Goal: Task Accomplishment & Management: Complete application form

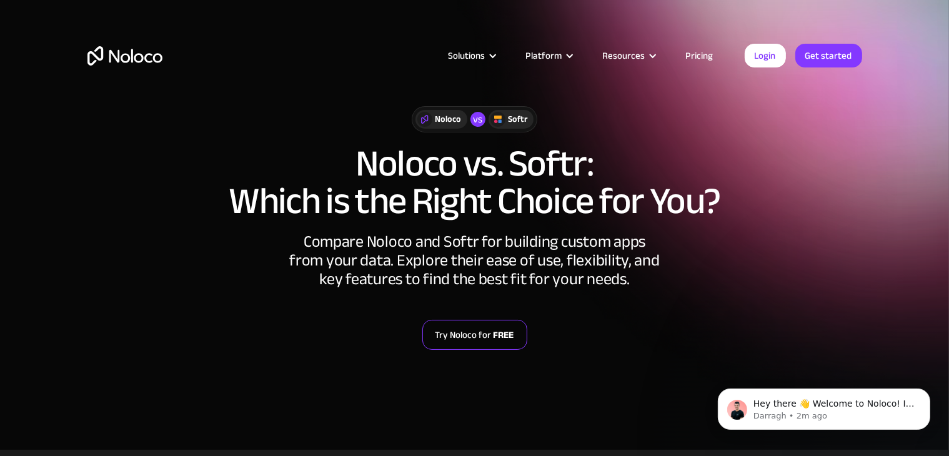
click at [502, 340] on strong "FREE" at bounding box center [504, 335] width 21 height 16
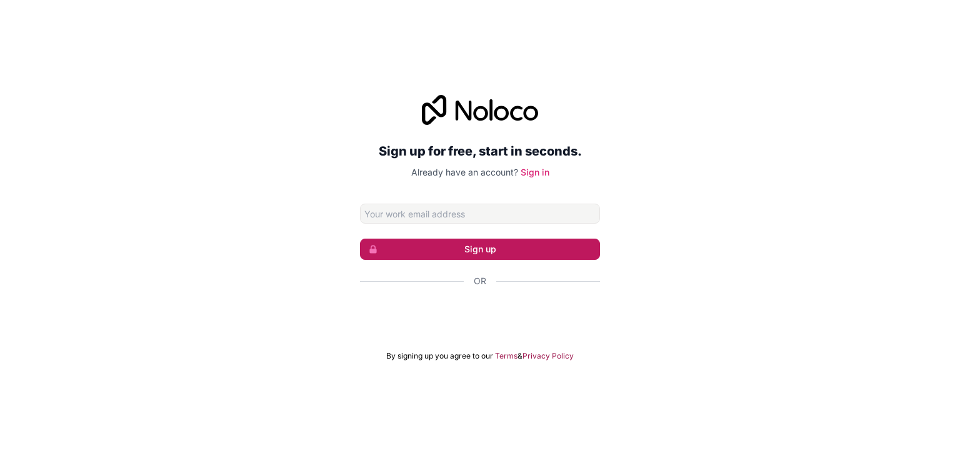
click at [524, 246] on button "Sign up" at bounding box center [480, 249] width 240 height 21
type input "[EMAIL_ADDRESS][DOMAIN_NAME]"
click at [506, 251] on button "Sign up" at bounding box center [480, 249] width 240 height 21
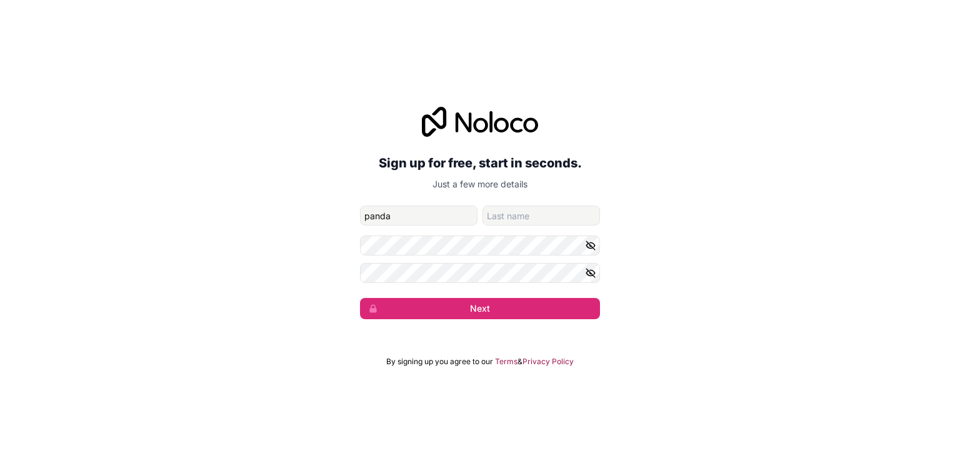
type input "panda"
click at [504, 218] on input "family-name" at bounding box center [540, 216] width 117 height 20
click at [587, 243] on icon "button" at bounding box center [590, 245] width 11 height 11
click at [595, 271] on icon "button" at bounding box center [590, 272] width 11 height 11
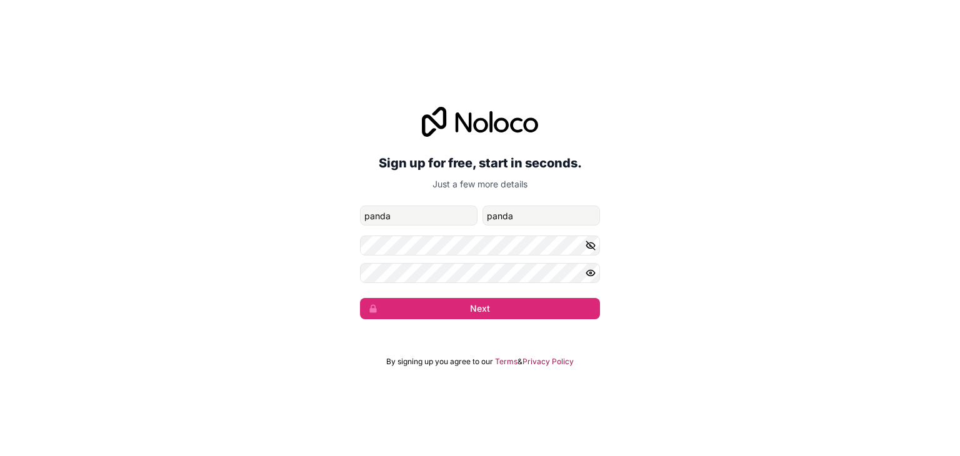
click at [595, 271] on icon "button" at bounding box center [590, 272] width 11 height 11
click at [539, 321] on div "Sign up for free, start in seconds. Just a few more details cikzierra7@gmail.co…" at bounding box center [480, 212] width 960 height 247
click at [542, 315] on button "Next" at bounding box center [480, 308] width 240 height 21
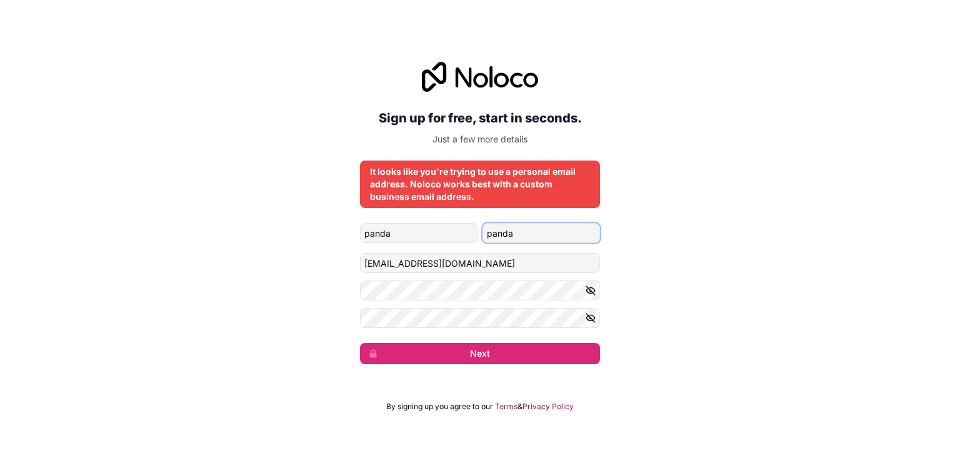
click at [540, 227] on input "panda" at bounding box center [540, 233] width 117 height 20
type input "p"
click at [452, 233] on input "panda" at bounding box center [418, 233] width 117 height 20
type input "p"
type input "cik"
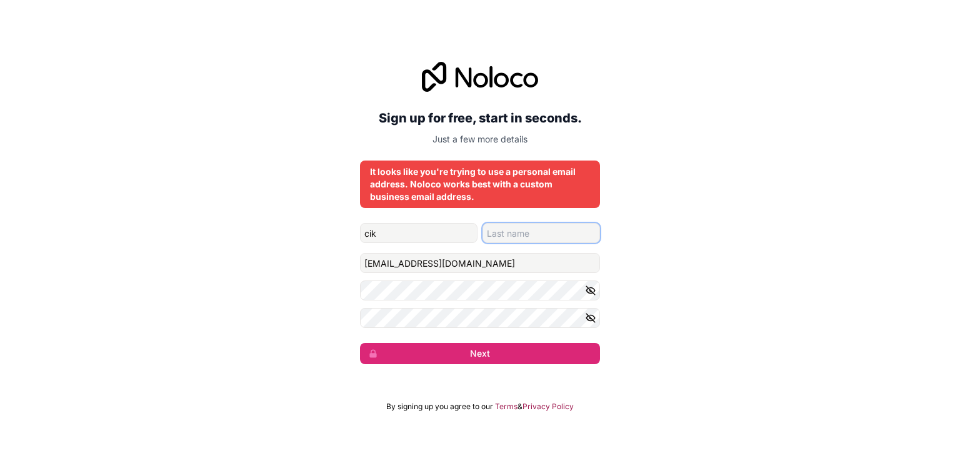
click at [509, 239] on input "family-name" at bounding box center [540, 233] width 117 height 20
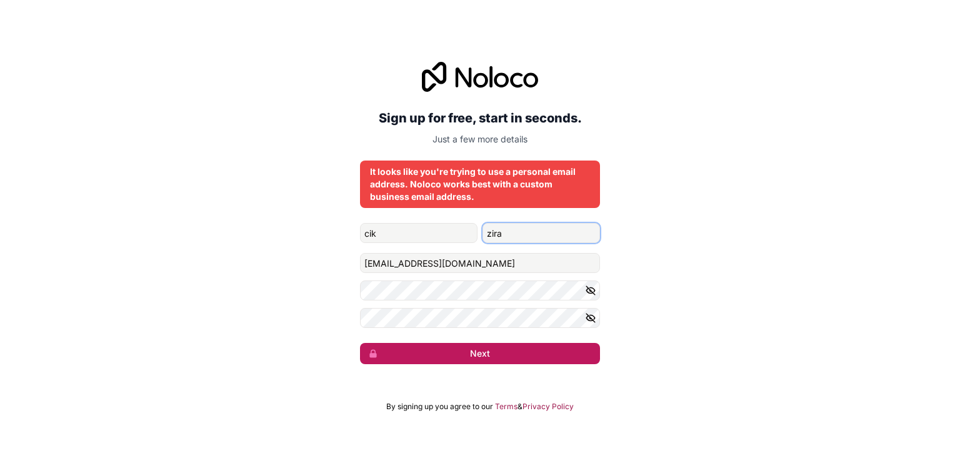
type input "zira"
click at [500, 360] on button "Next" at bounding box center [480, 353] width 240 height 21
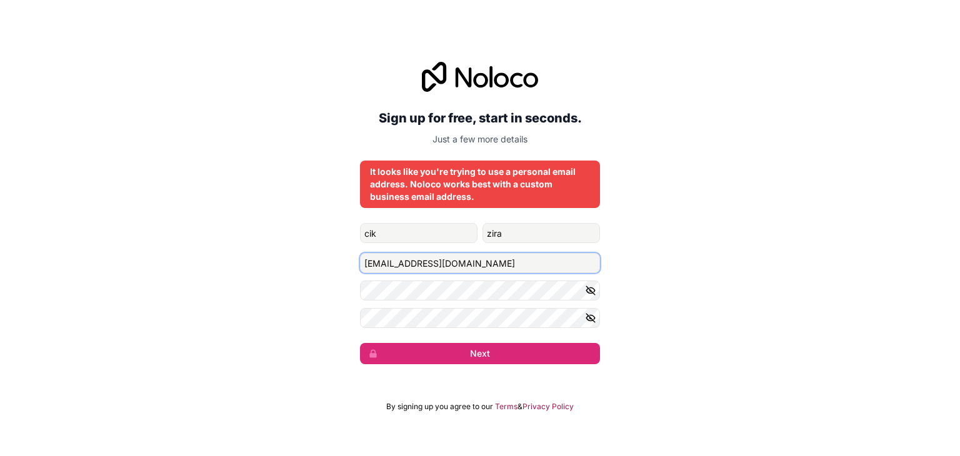
click at [512, 263] on input "[EMAIL_ADDRESS][DOMAIN_NAME]" at bounding box center [480, 263] width 240 height 20
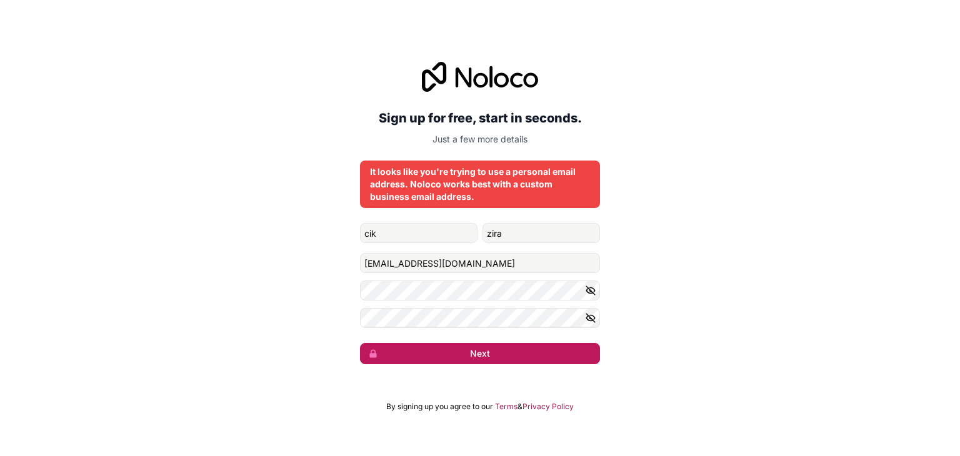
click at [495, 356] on button "Next" at bounding box center [480, 353] width 240 height 21
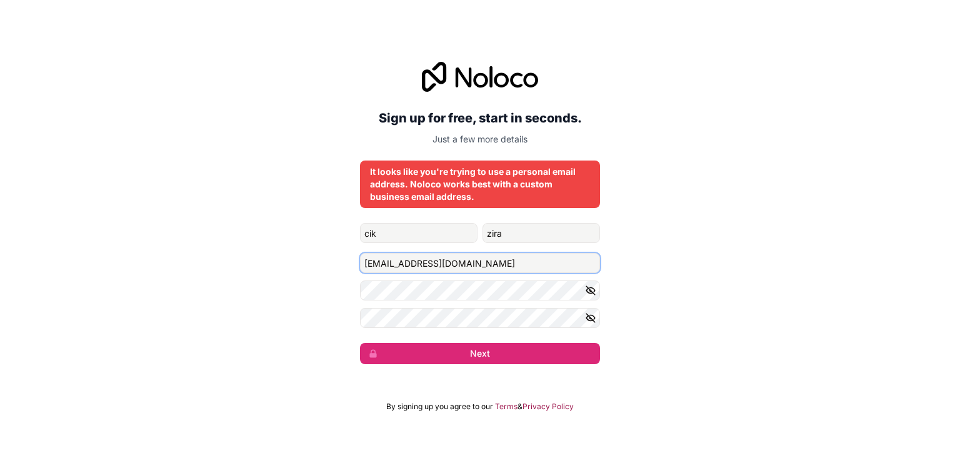
click at [489, 262] on input "[EMAIL_ADDRESS][DOMAIN_NAME]" at bounding box center [480, 263] width 240 height 20
type input "c"
type input "babypau014@gmail.com"
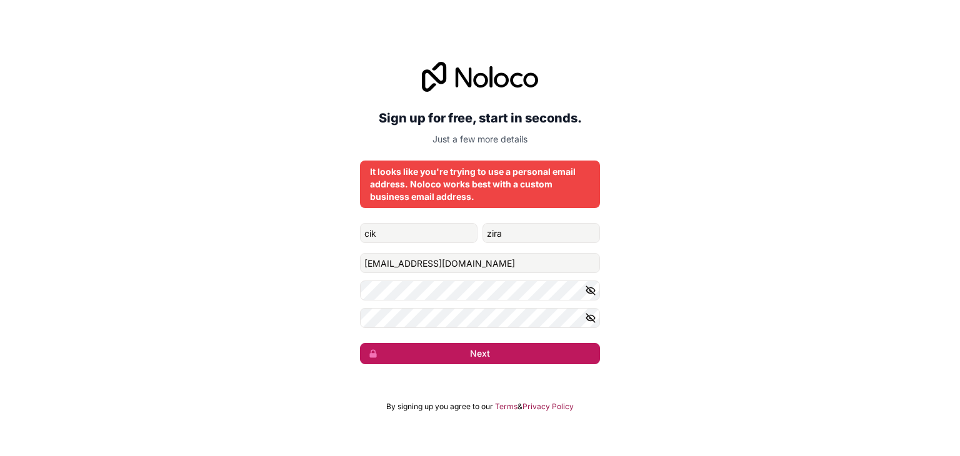
click at [481, 356] on button "Next" at bounding box center [480, 353] width 240 height 21
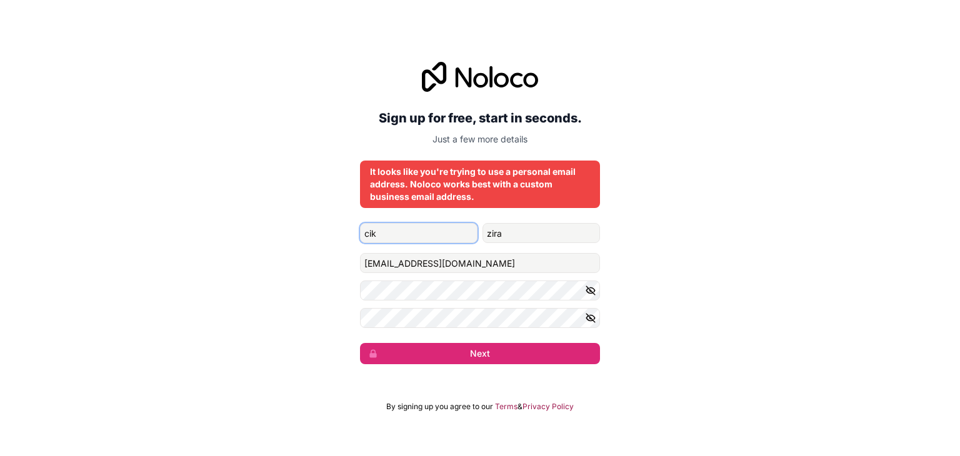
click at [437, 226] on input "cik" at bounding box center [418, 233] width 117 height 20
type input "c"
type input "Zira"
click at [510, 238] on input "zira" at bounding box center [540, 233] width 117 height 20
type input "z"
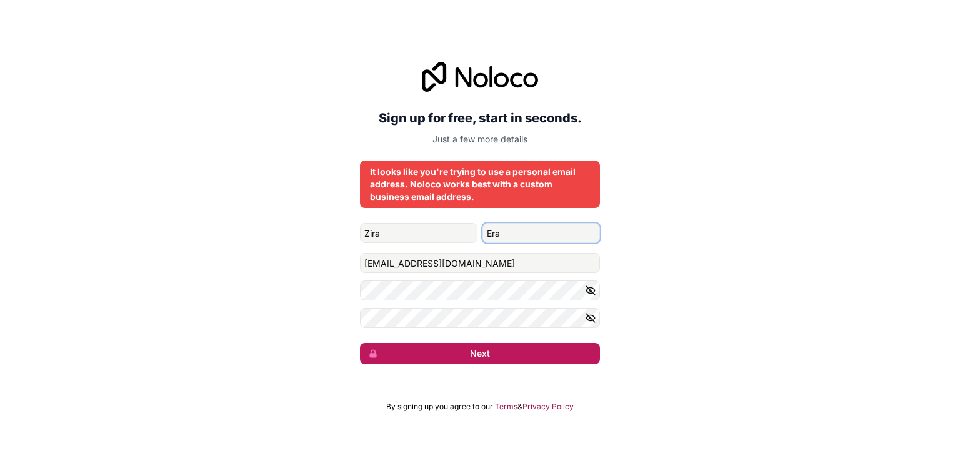
type input "Era"
click at [504, 362] on button "Next" at bounding box center [480, 353] width 240 height 21
click at [514, 350] on button "Next" at bounding box center [480, 353] width 240 height 21
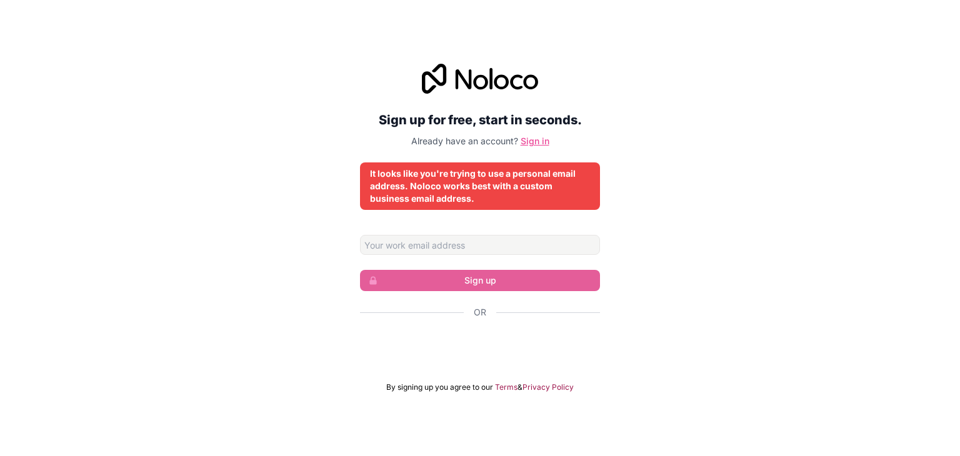
click at [529, 141] on link "Sign in" at bounding box center [535, 141] width 29 height 11
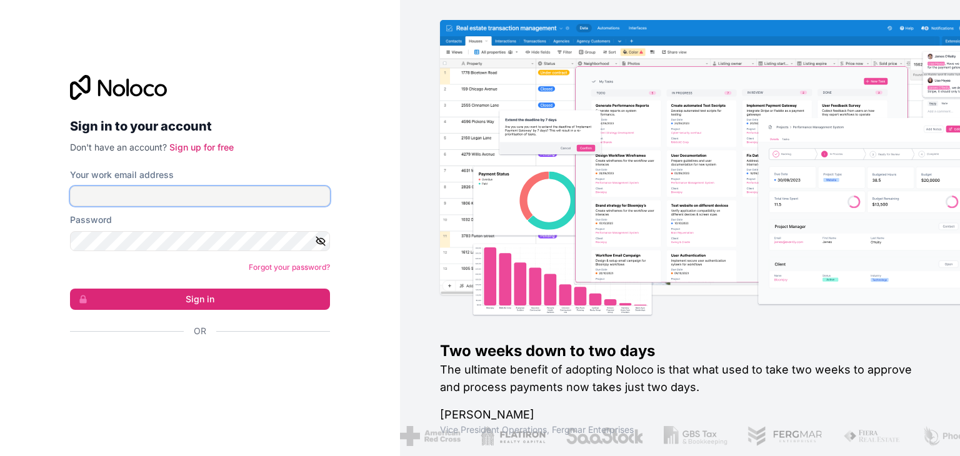
click at [243, 193] on input "Your work email address" at bounding box center [200, 196] width 260 height 20
type input "[EMAIL_ADDRESS][DOMAIN_NAME]"
click at [319, 245] on icon "button" at bounding box center [320, 241] width 11 height 11
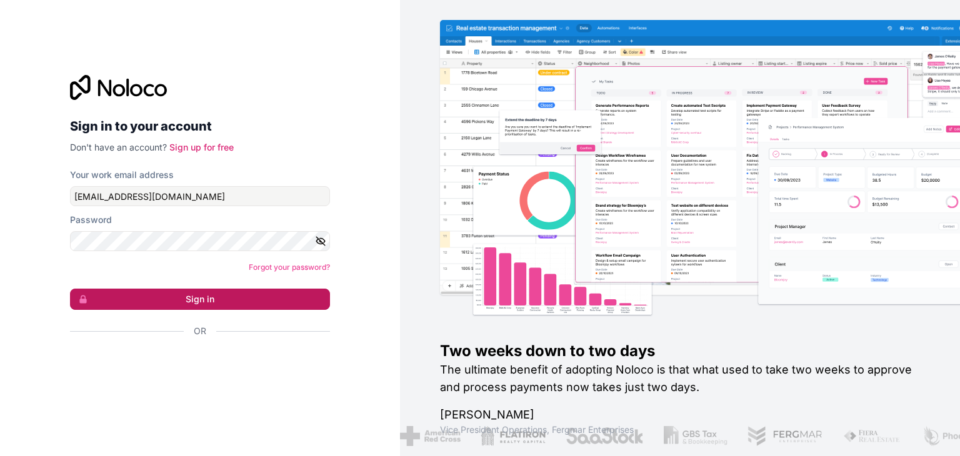
click at [277, 299] on button "Sign in" at bounding box center [200, 299] width 260 height 21
